Goal: Understand site structure: Understand site structure

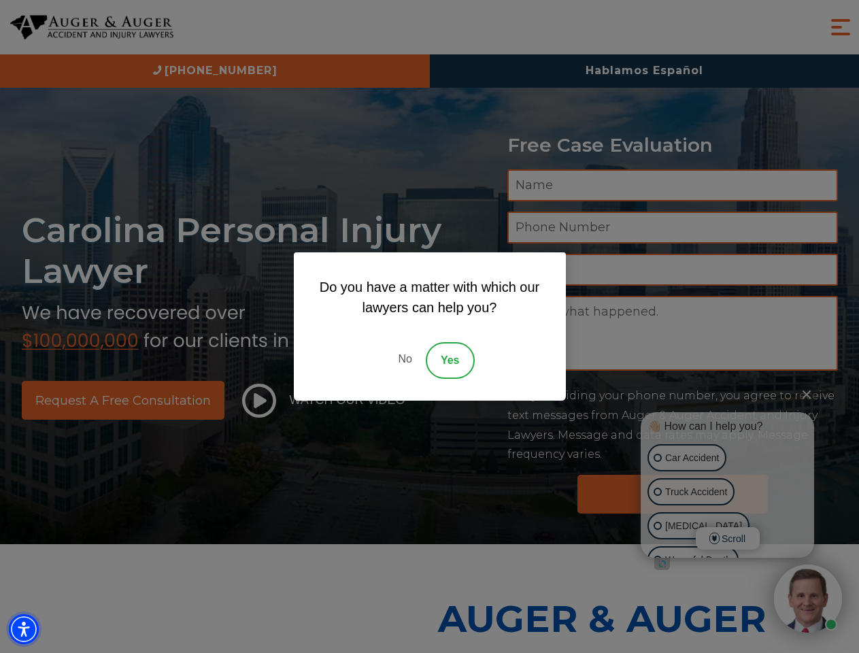
click at [24, 629] on img "Accessibility Menu" at bounding box center [24, 629] width 30 height 30
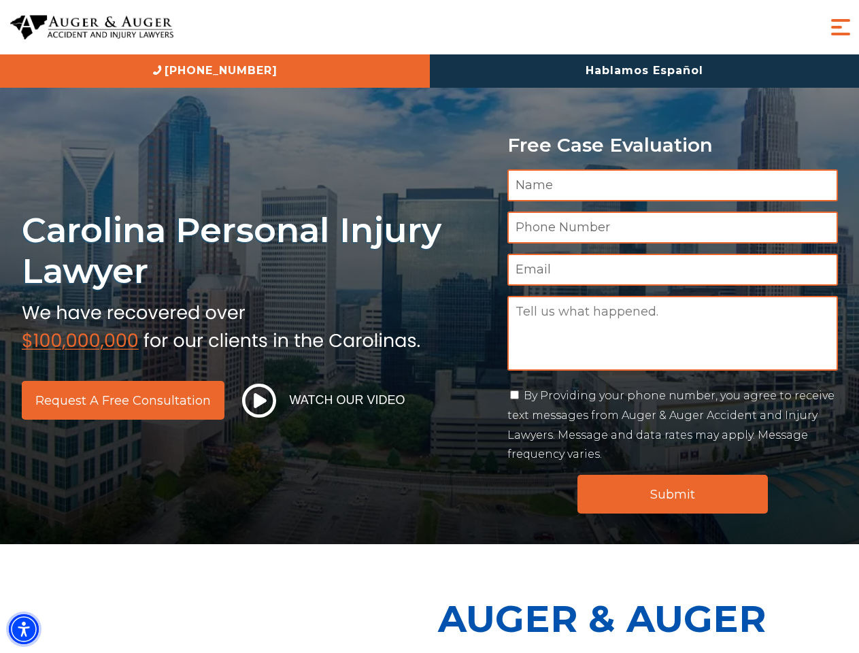
click at [24, 629] on img "Accessibility Menu" at bounding box center [24, 629] width 30 height 30
